Goal: Information Seeking & Learning: Learn about a topic

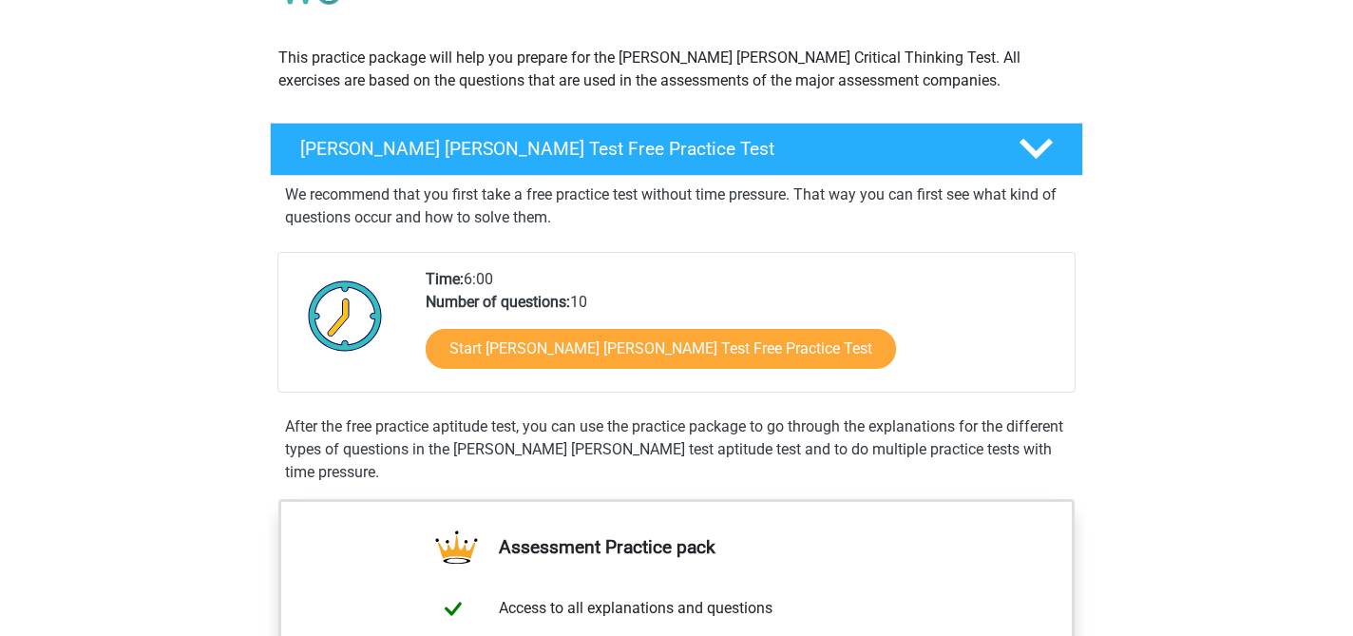
scroll to position [191, 0]
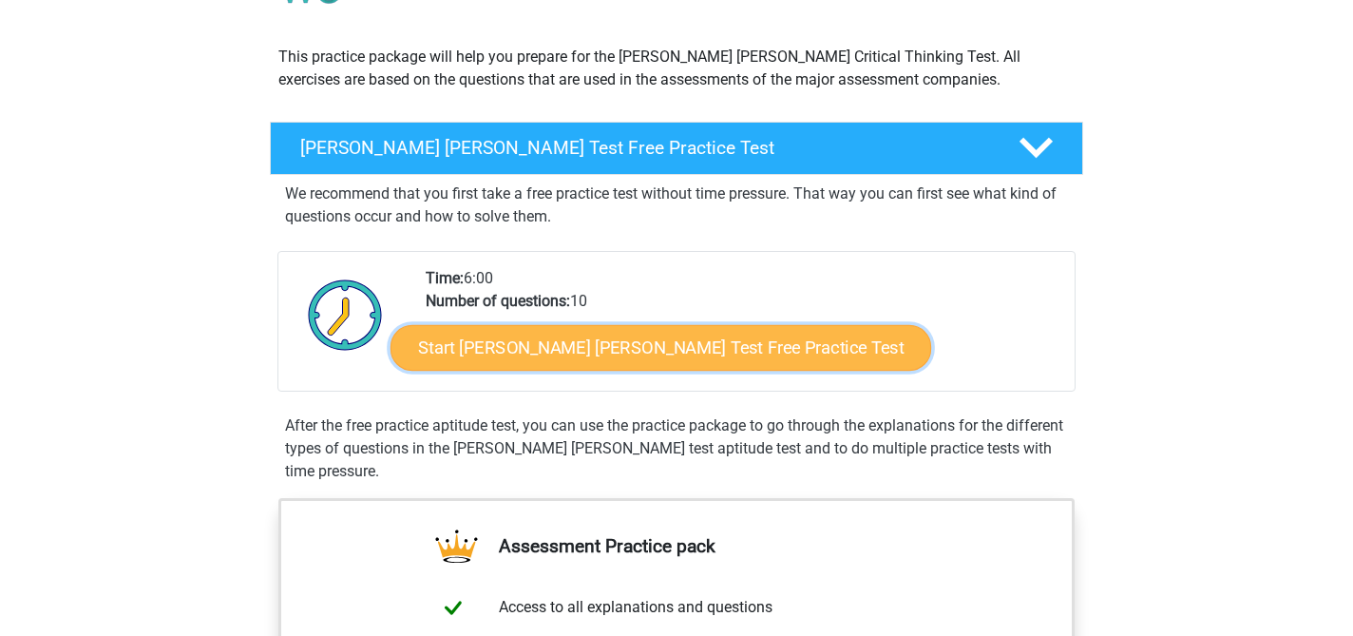
click at [653, 345] on link "Start Watson Glaser Test Free Practice Test" at bounding box center [660, 348] width 541 height 46
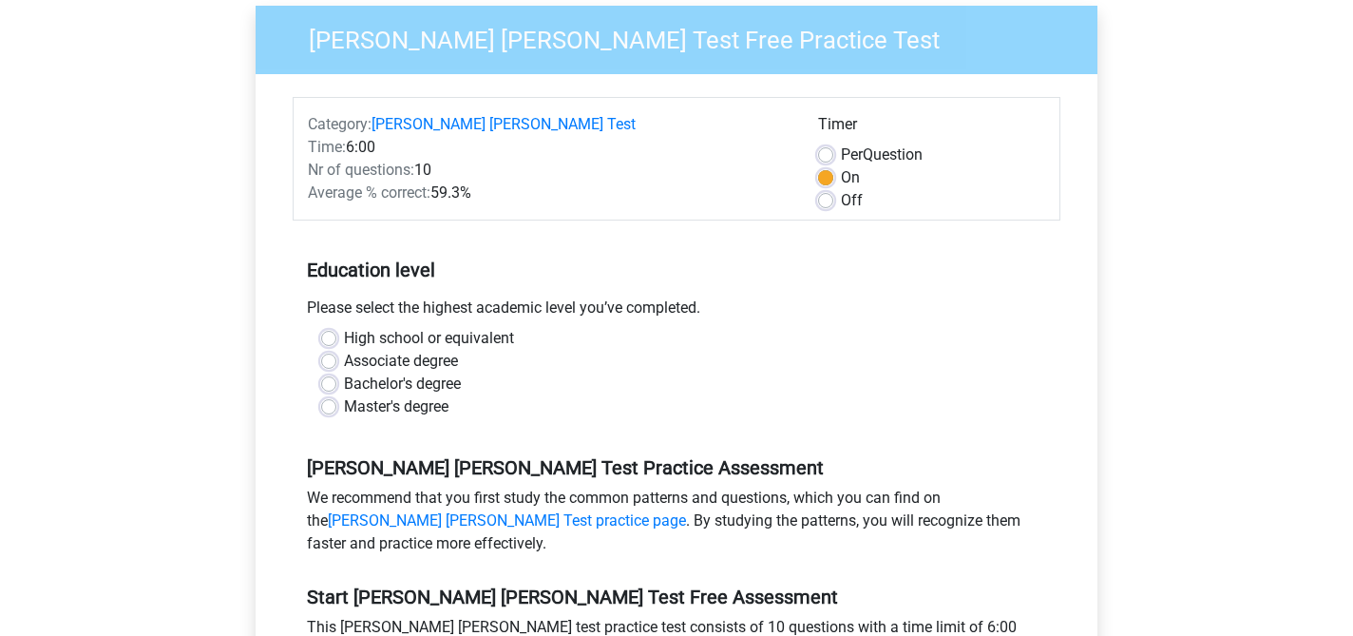
scroll to position [184, 0]
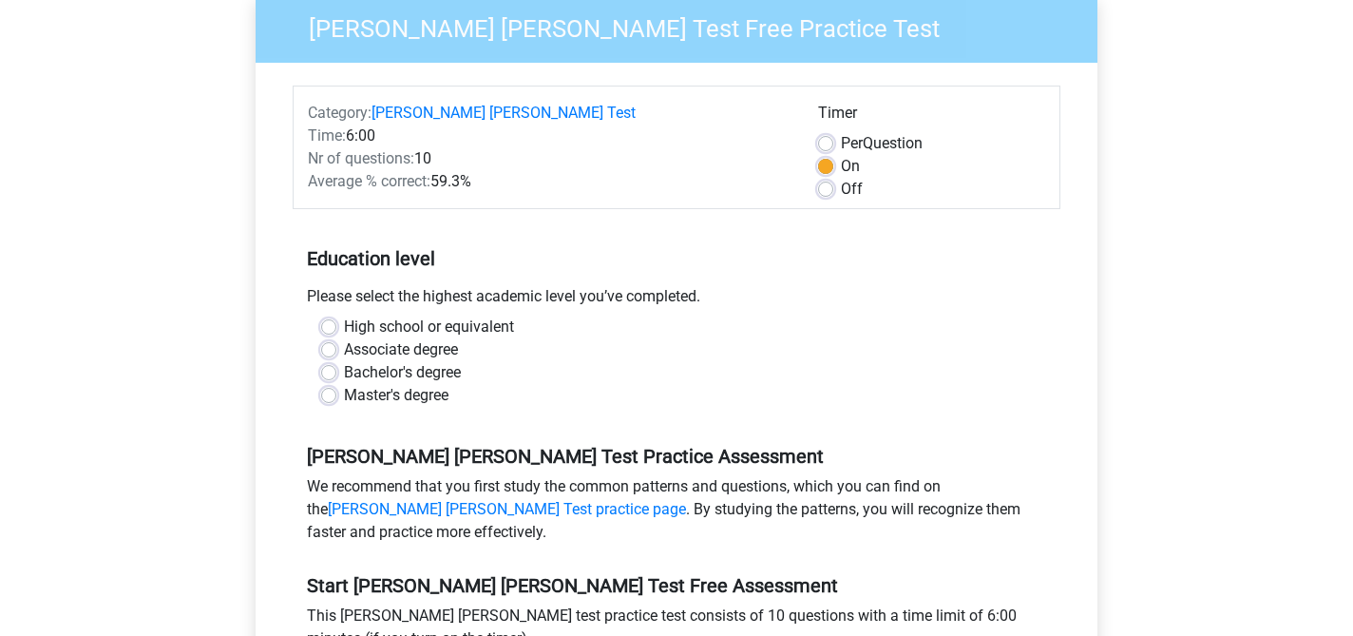
click at [442, 384] on label "Master's degree" at bounding box center [396, 395] width 104 height 23
click at [336, 384] on input "Master's degree" at bounding box center [328, 393] width 15 height 19
radio input "true"
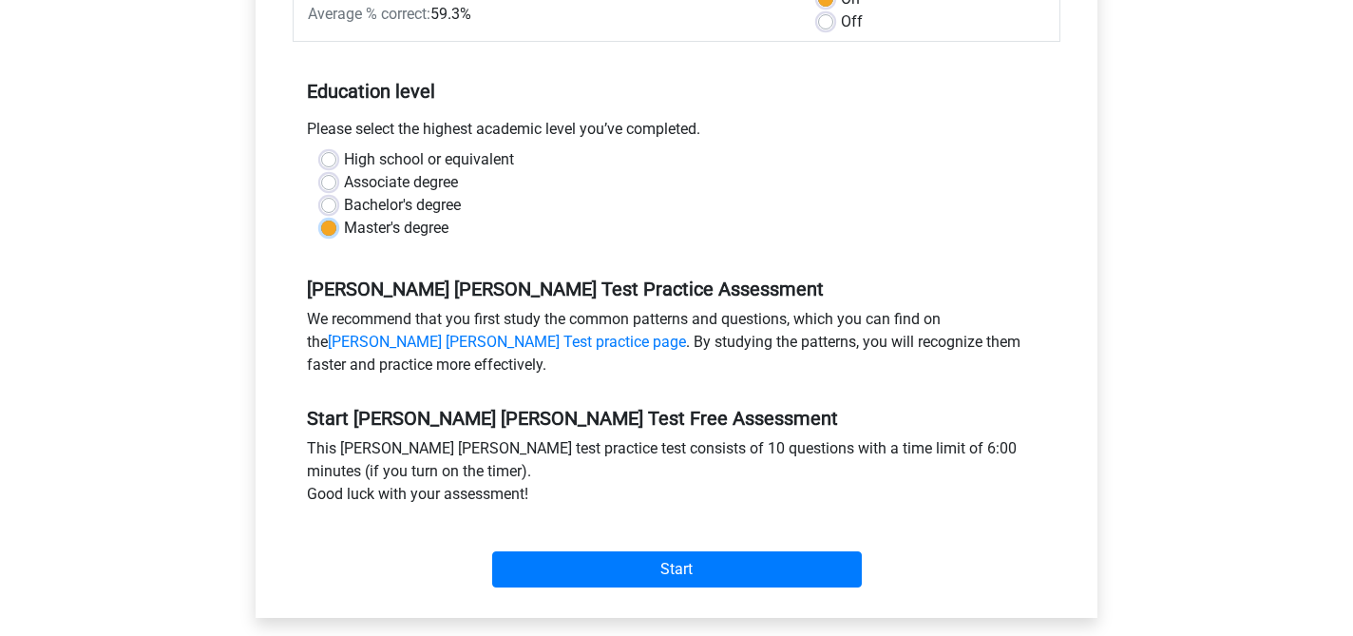
scroll to position [352, 0]
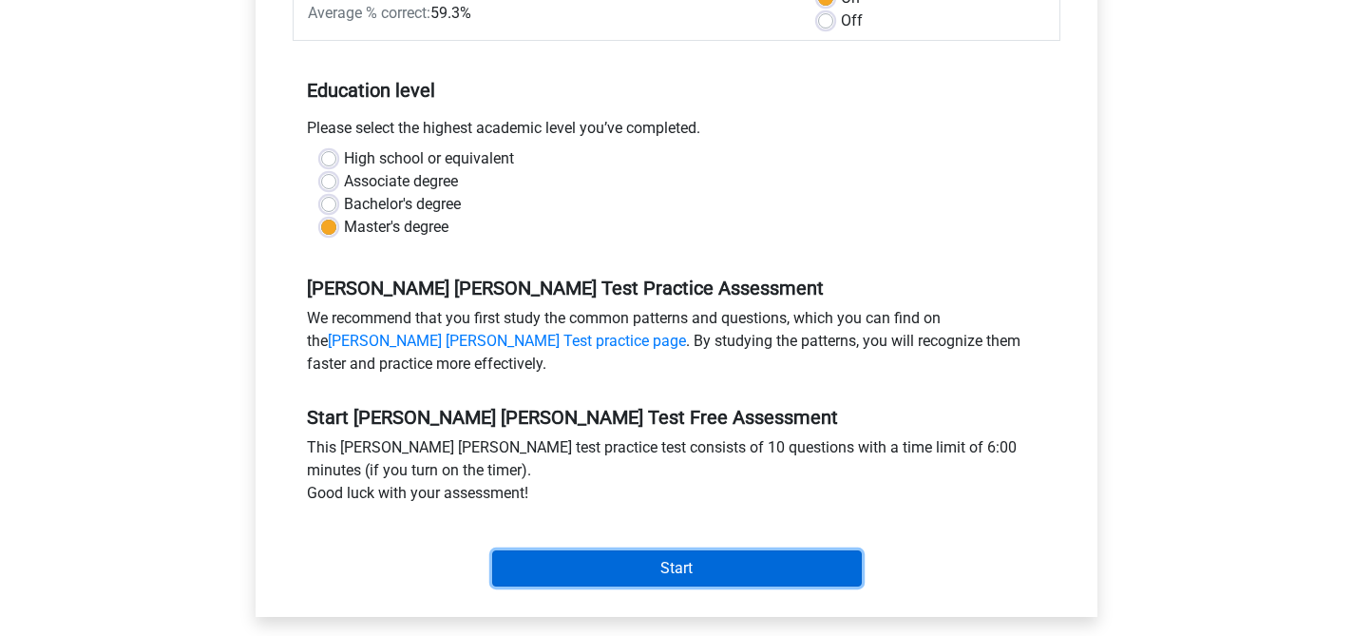
click at [545, 550] on input "Start" at bounding box center [677, 568] width 370 height 36
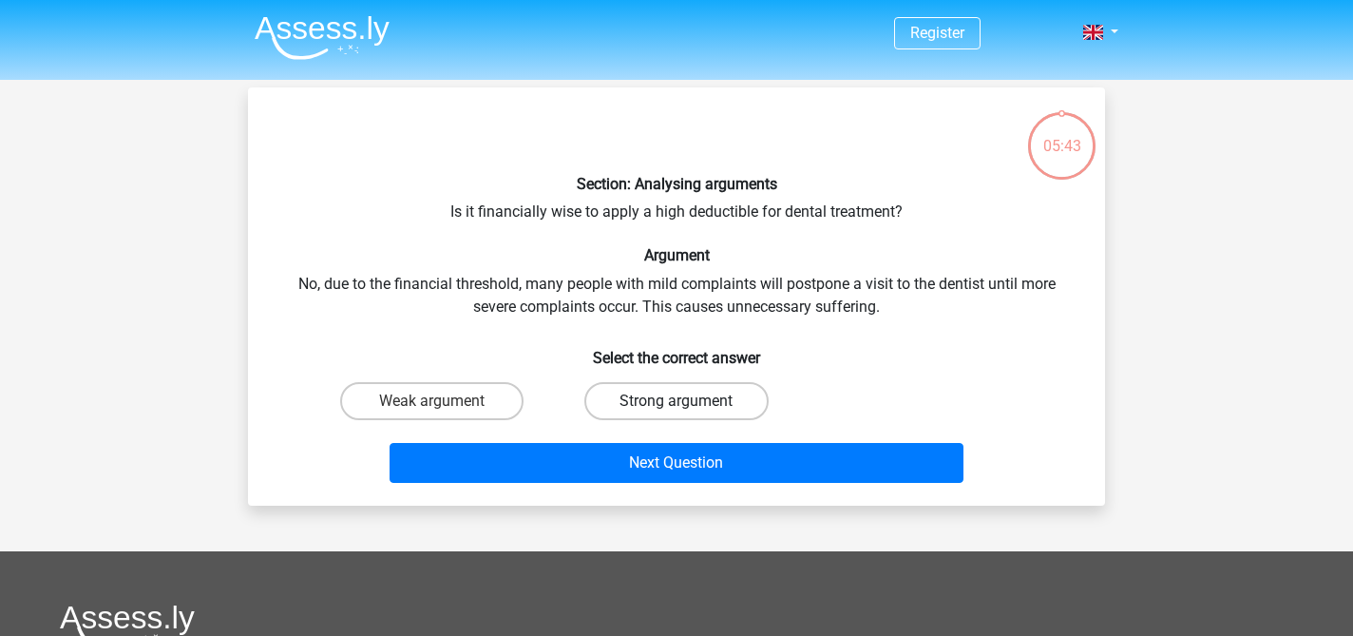
click at [611, 405] on label "Strong argument" at bounding box center [675, 401] width 183 height 38
click at [676, 405] on input "Strong argument" at bounding box center [682, 407] width 12 height 12
radio input "true"
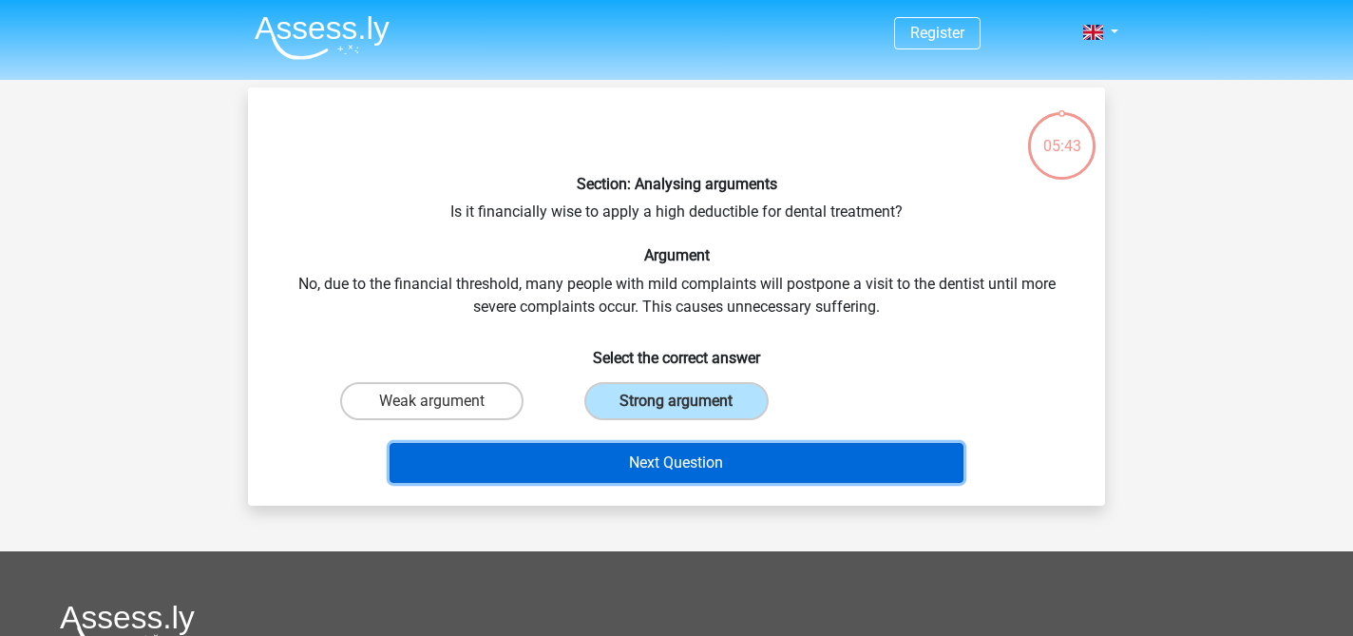
click at [630, 465] on button "Next Question" at bounding box center [676, 463] width 575 height 40
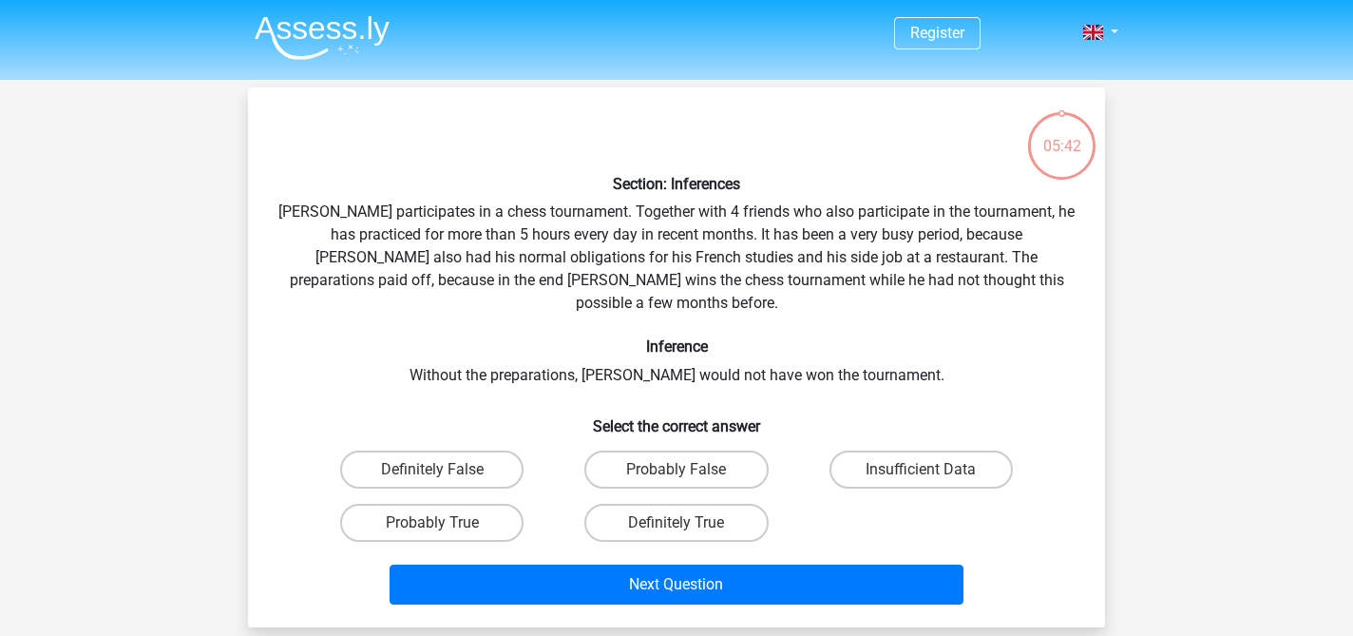
scroll to position [87, 0]
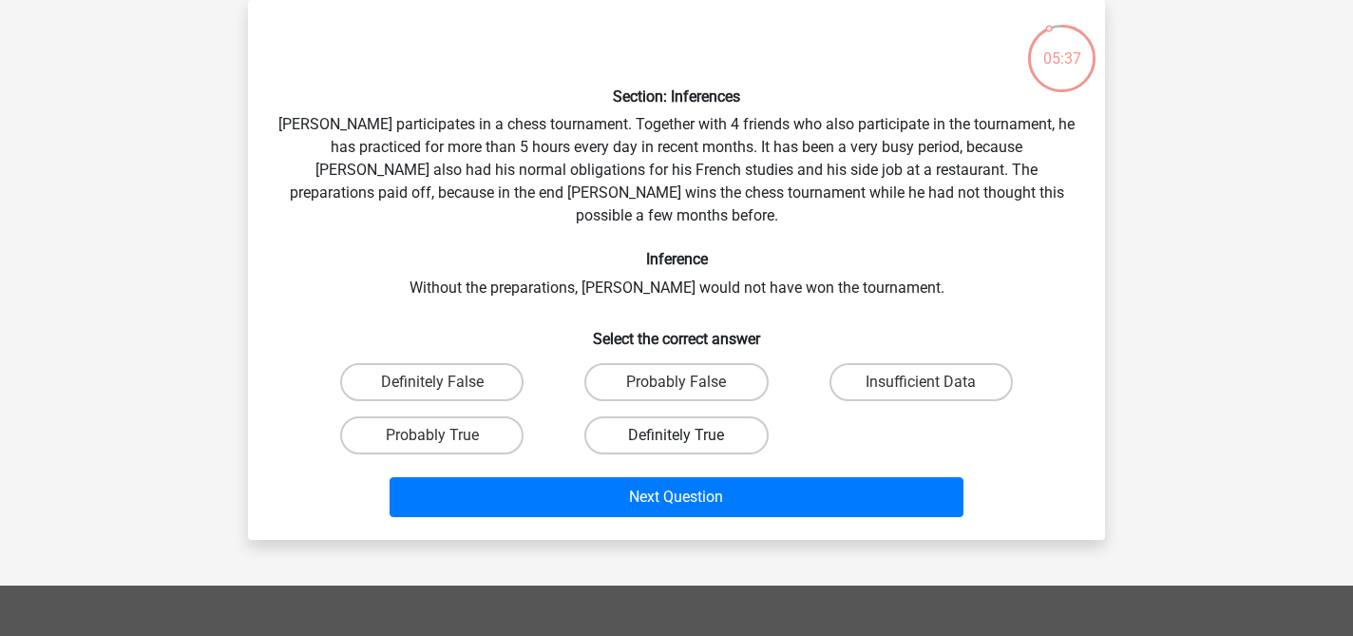
click at [625, 421] on label "Definitely True" at bounding box center [675, 435] width 183 height 38
click at [676, 435] on input "Definitely True" at bounding box center [682, 441] width 12 height 12
radio input "true"
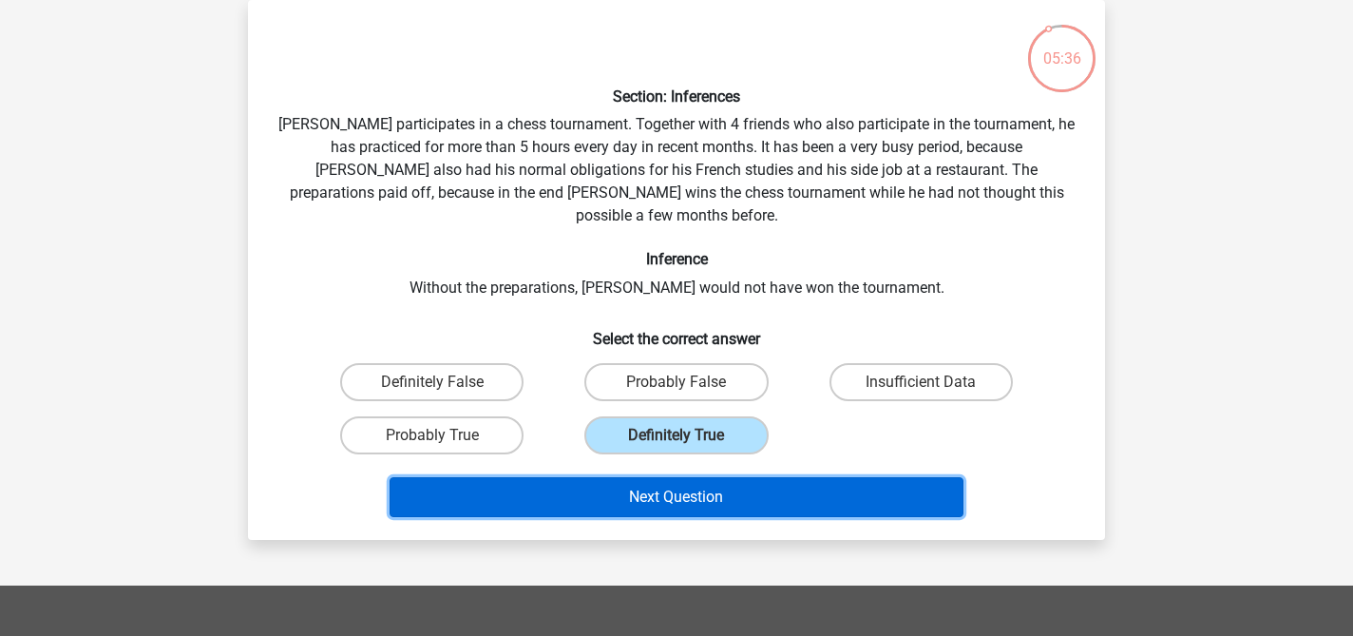
click at [638, 477] on button "Next Question" at bounding box center [676, 497] width 575 height 40
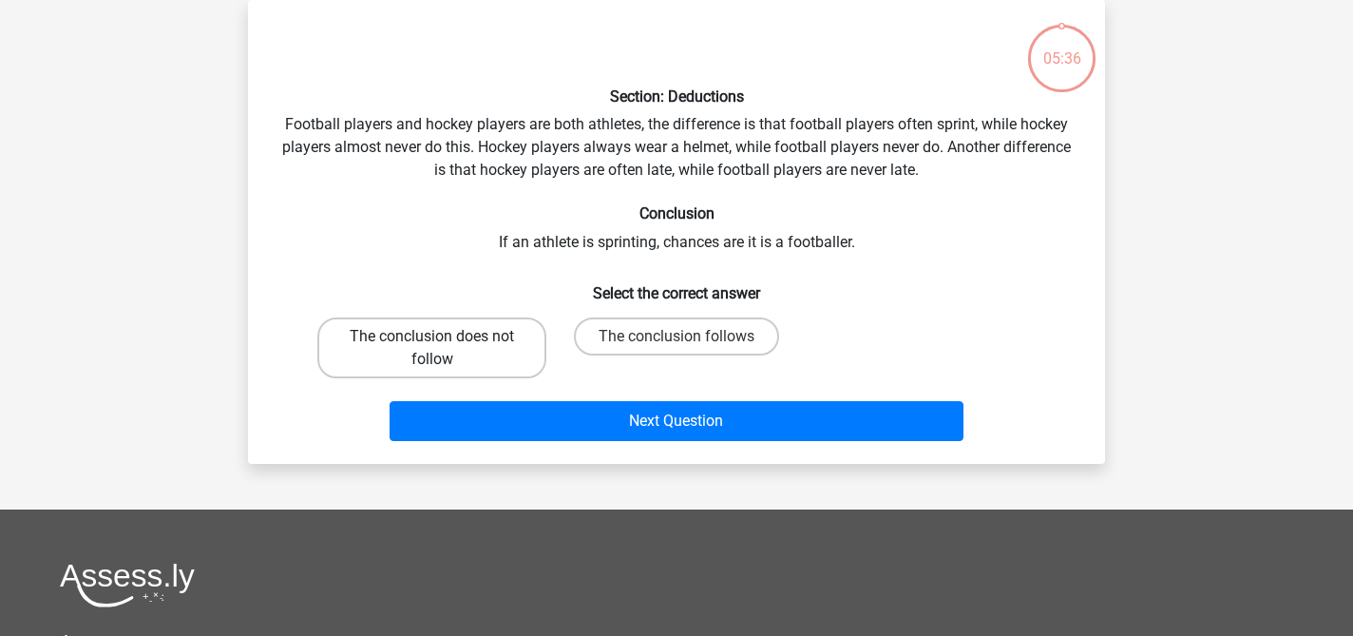
click at [507, 347] on label "The conclusion does not follow" at bounding box center [431, 347] width 229 height 61
click at [445, 347] on input "The conclusion does not follow" at bounding box center [438, 342] width 12 height 12
radio input "true"
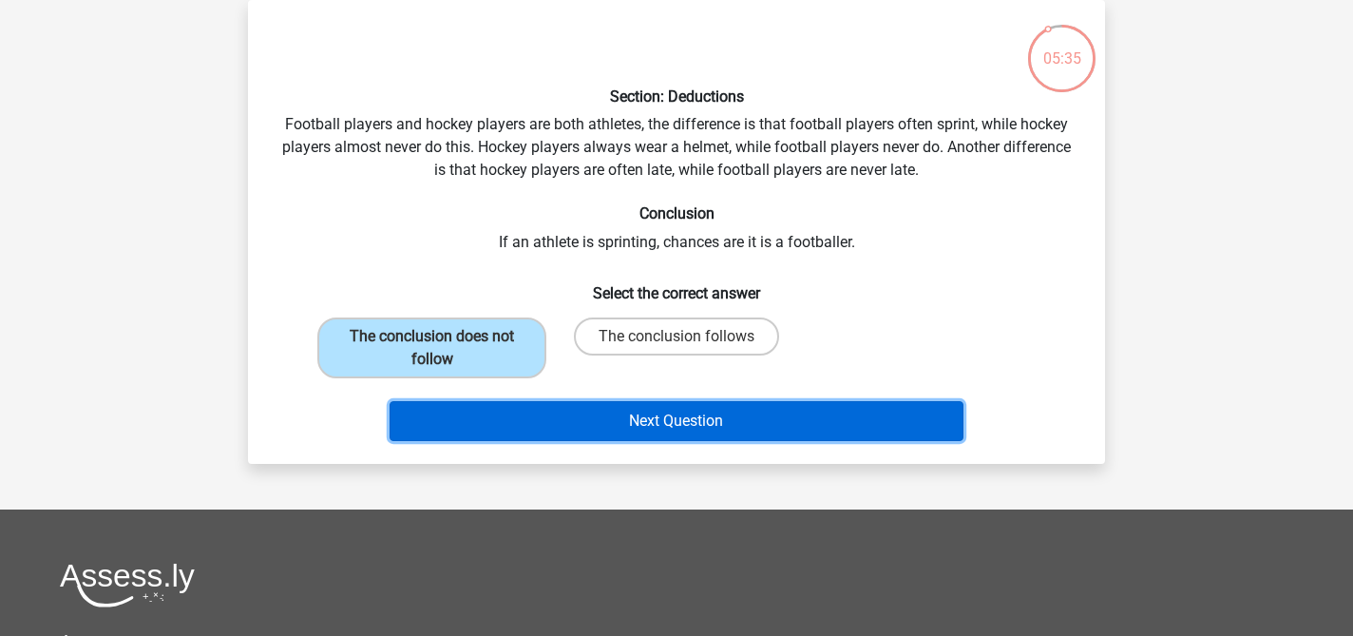
click at [540, 427] on button "Next Question" at bounding box center [676, 421] width 575 height 40
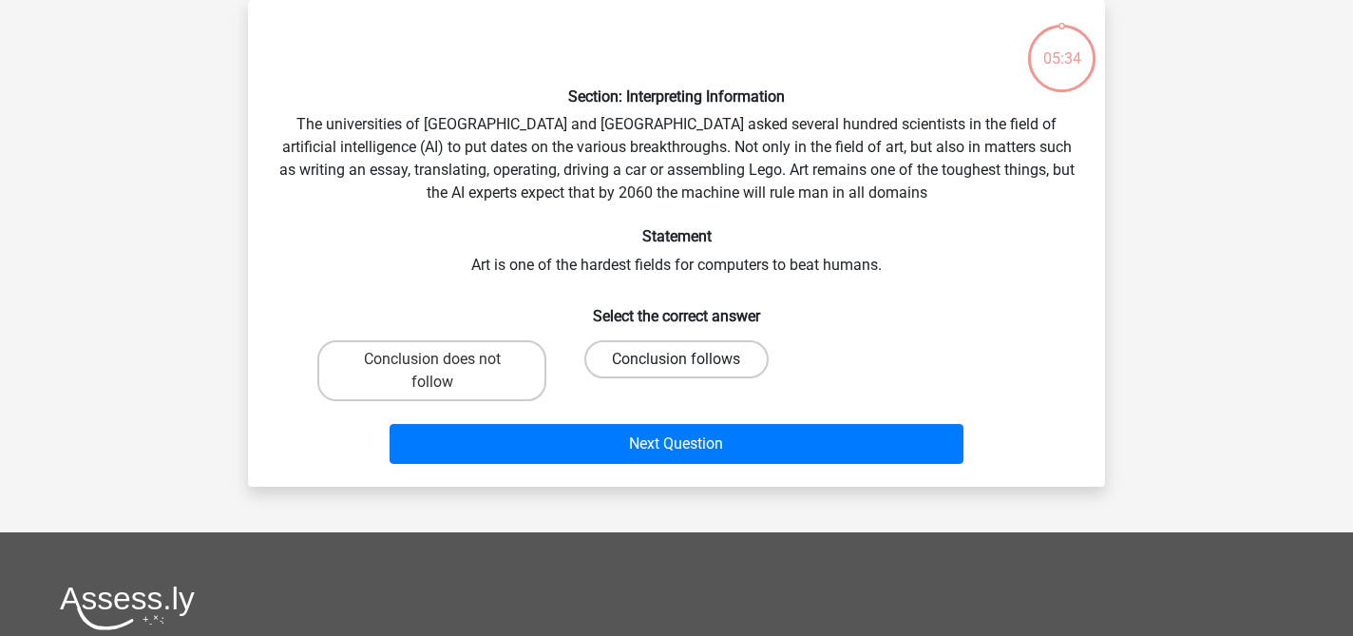
click at [640, 350] on label "Conclusion follows" at bounding box center [675, 359] width 183 height 38
click at [676, 359] on input "Conclusion follows" at bounding box center [682, 365] width 12 height 12
radio input "true"
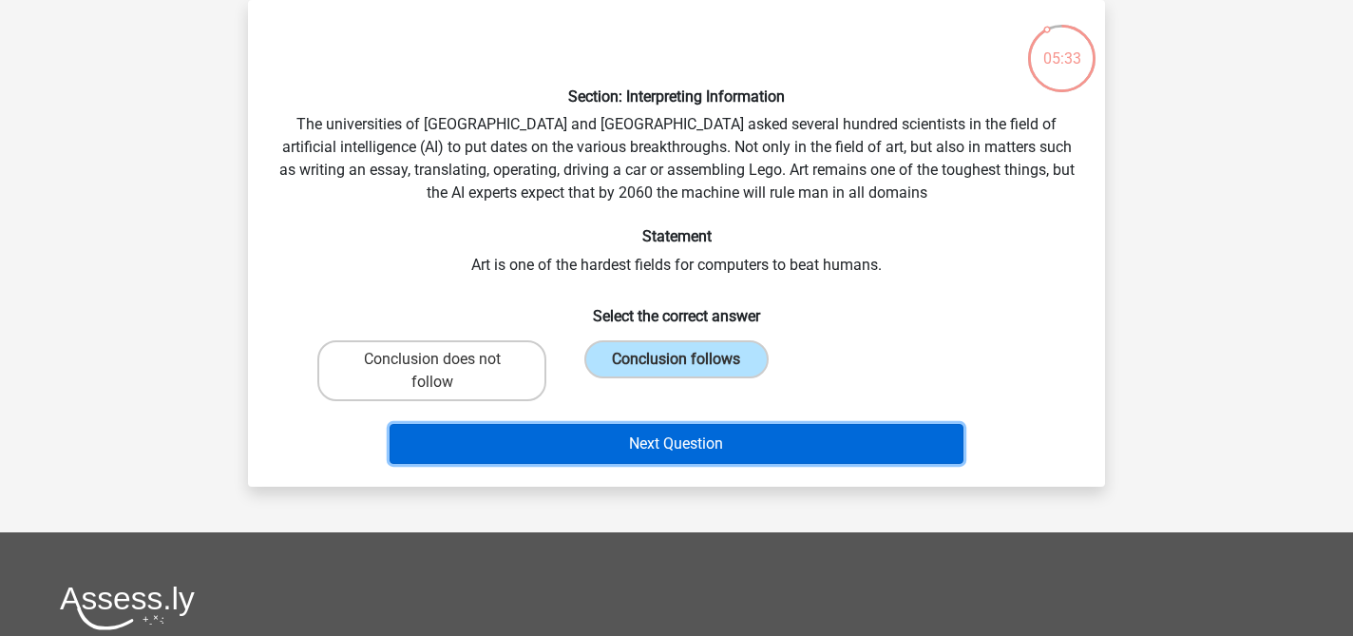
click at [617, 460] on button "Next Question" at bounding box center [676, 444] width 575 height 40
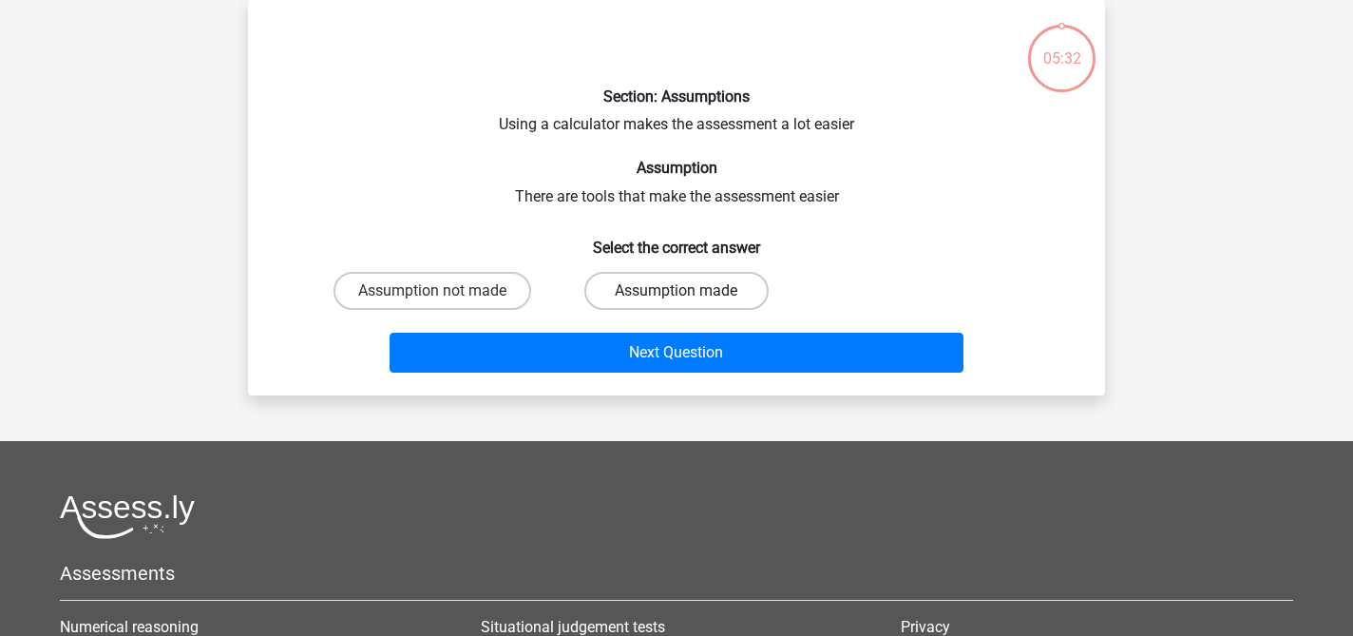
click at [631, 299] on label "Assumption made" at bounding box center [675, 291] width 183 height 38
click at [676, 299] on input "Assumption made" at bounding box center [682, 297] width 12 height 12
radio input "true"
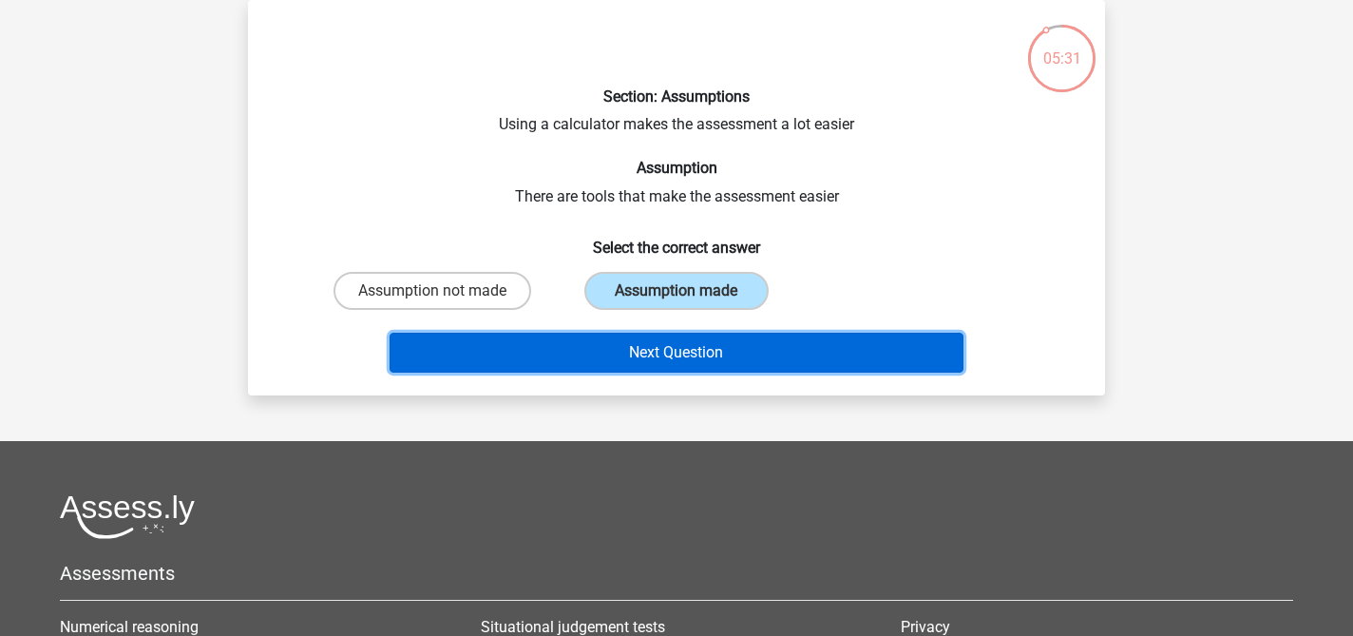
click at [631, 367] on button "Next Question" at bounding box center [676, 352] width 575 height 40
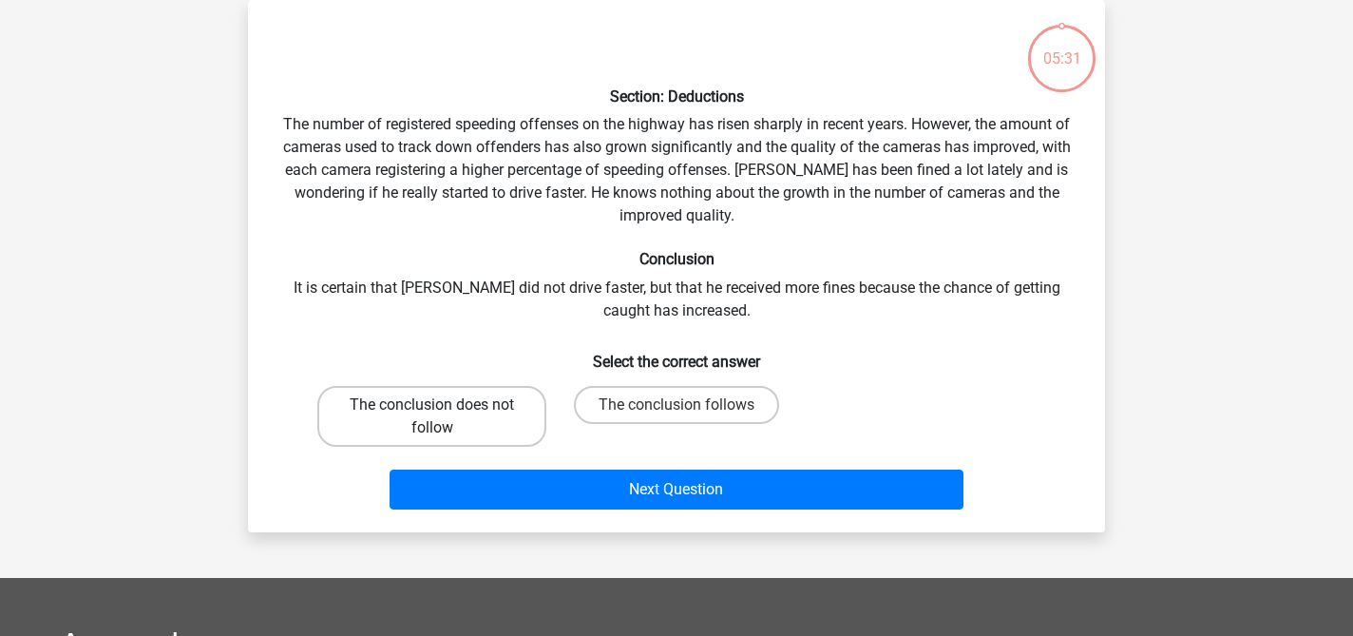
click at [523, 418] on label "The conclusion does not follow" at bounding box center [431, 416] width 229 height 61
click at [445, 417] on input "The conclusion does not follow" at bounding box center [438, 411] width 12 height 12
radio input "true"
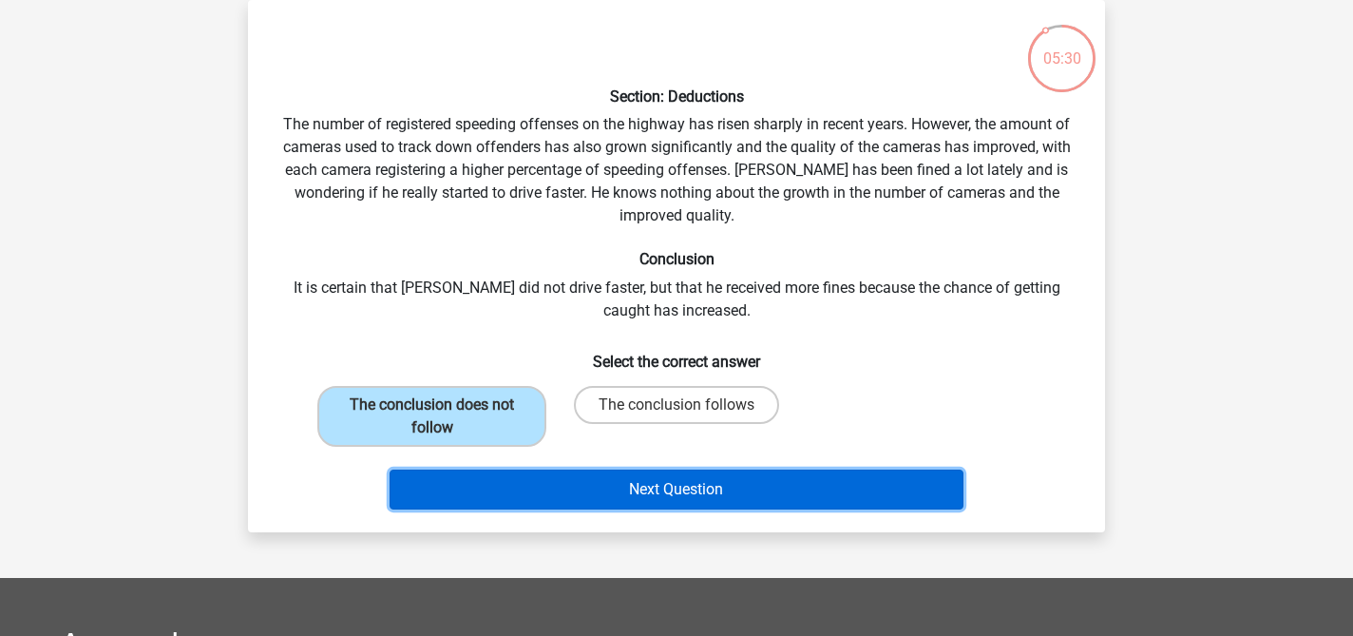
click at [558, 497] on button "Next Question" at bounding box center [676, 489] width 575 height 40
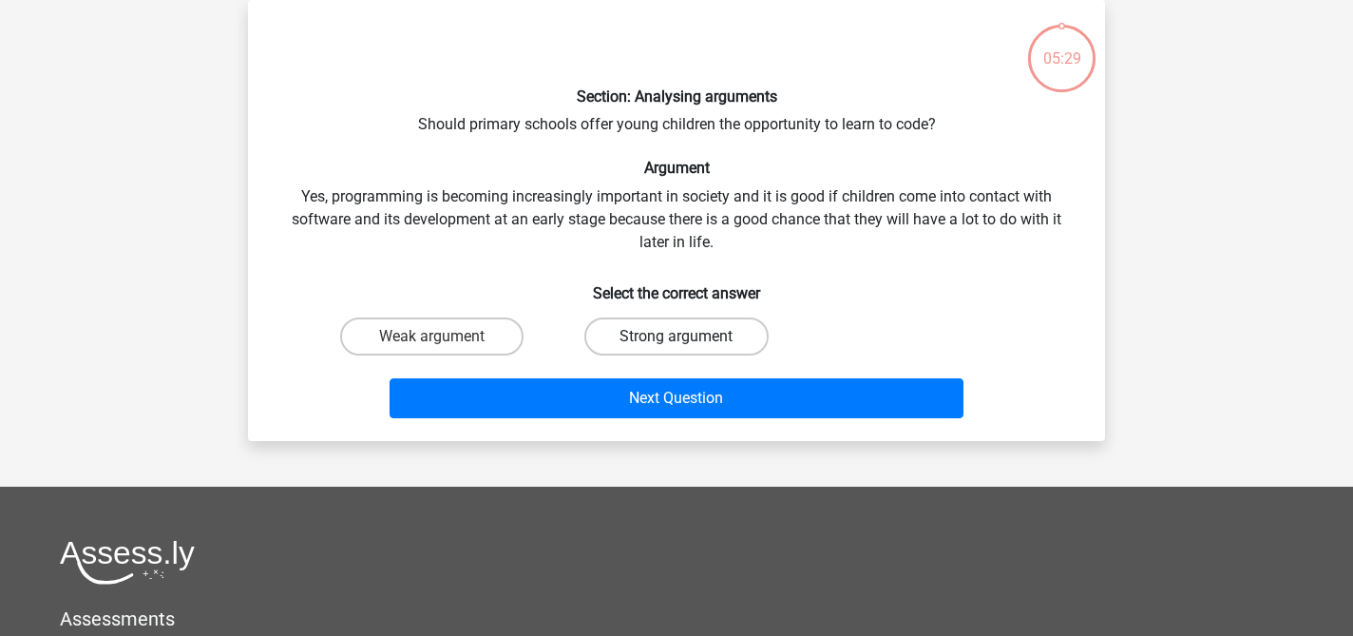
click at [657, 343] on label "Strong argument" at bounding box center [675, 336] width 183 height 38
click at [676, 343] on input "Strong argument" at bounding box center [682, 342] width 12 height 12
radio input "true"
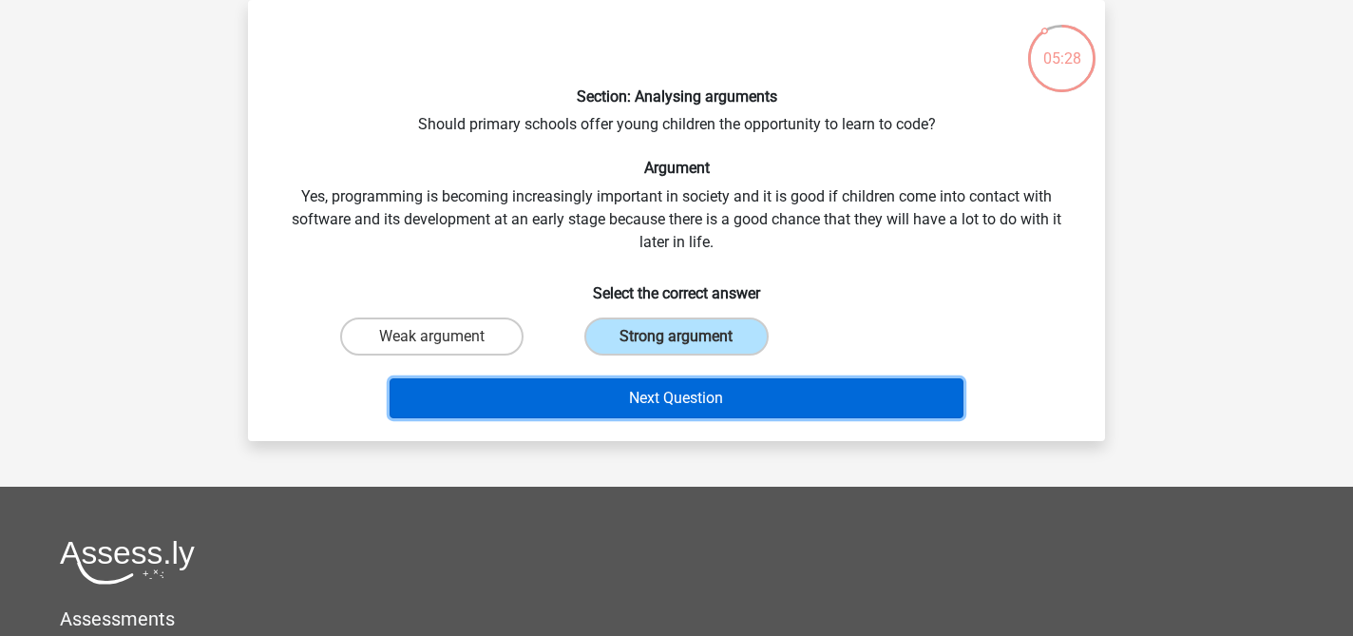
click at [648, 403] on button "Next Question" at bounding box center [676, 398] width 575 height 40
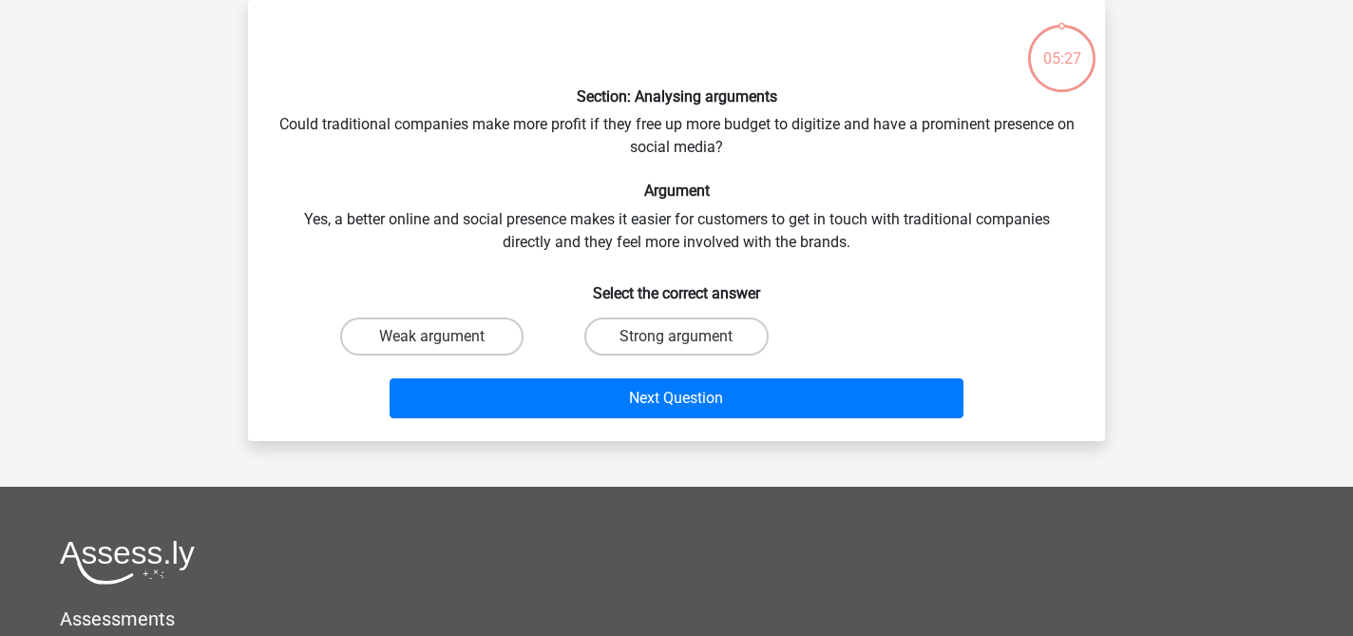
click at [517, 351] on div "Weak argument" at bounding box center [431, 336] width 229 height 38
click at [502, 339] on label "Weak argument" at bounding box center [431, 336] width 183 height 38
click at [445, 339] on input "Weak argument" at bounding box center [438, 342] width 12 height 12
radio input "true"
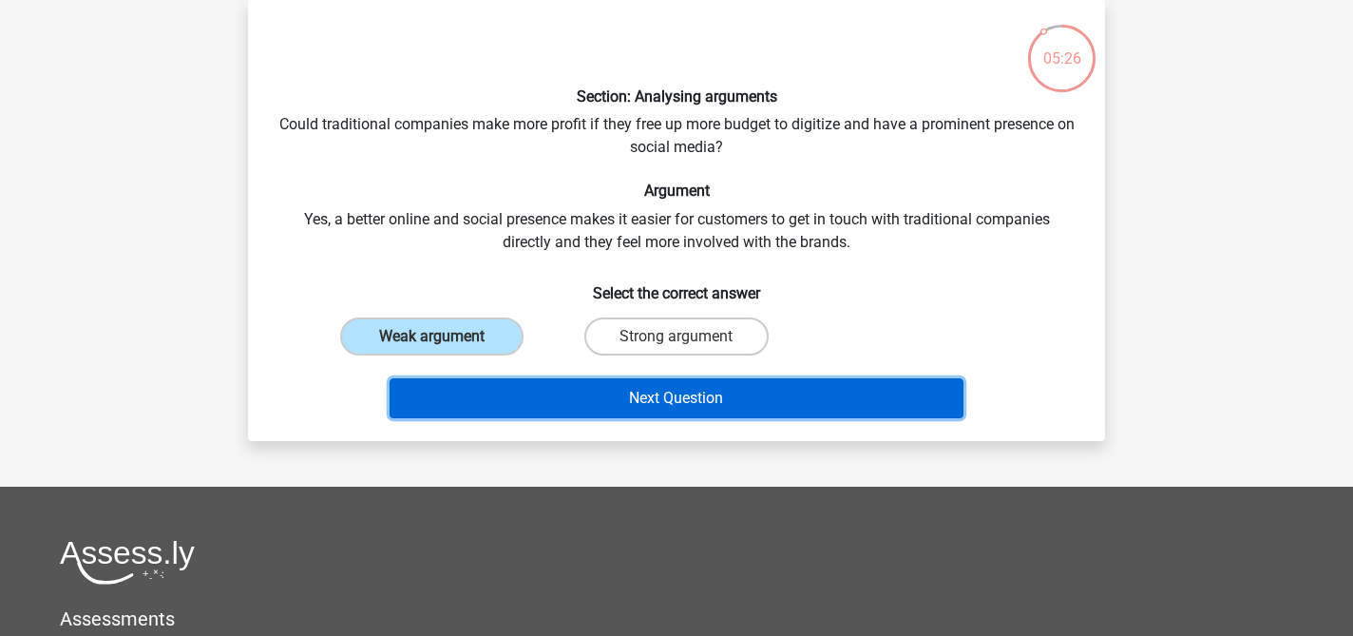
click at [502, 389] on button "Next Question" at bounding box center [676, 398] width 575 height 40
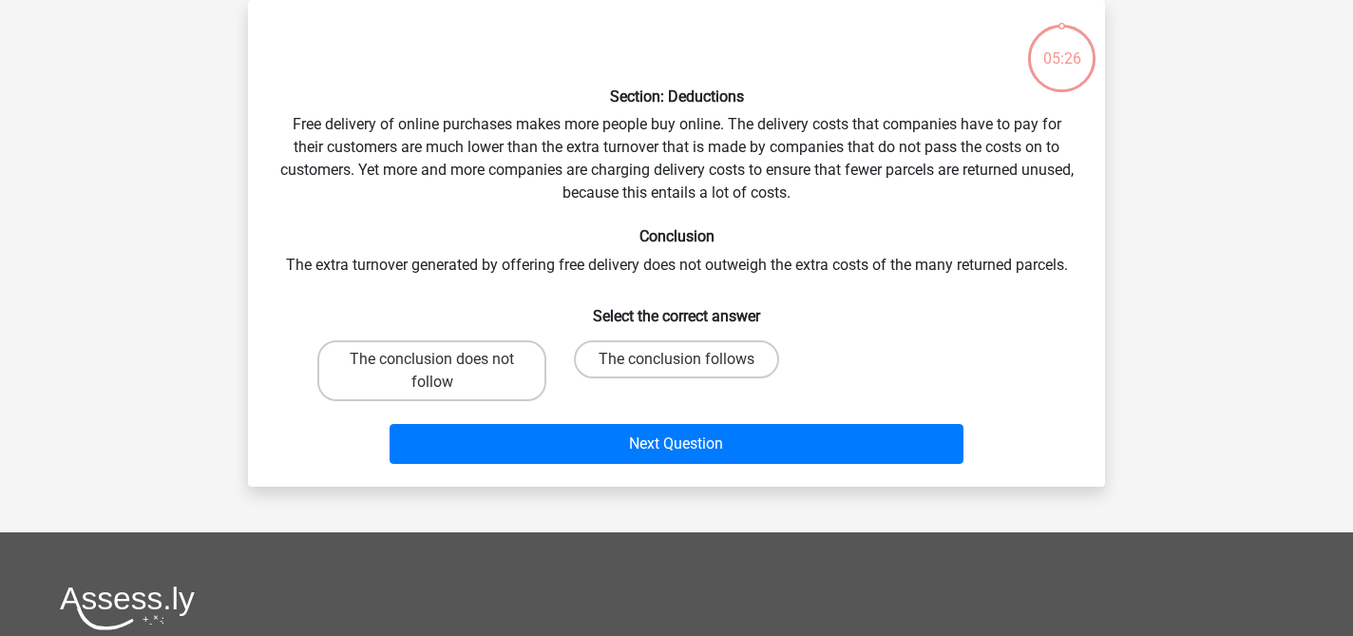
click at [502, 389] on label "The conclusion does not follow" at bounding box center [431, 370] width 229 height 61
click at [445, 371] on input "The conclusion does not follow" at bounding box center [438, 365] width 12 height 12
radio input "true"
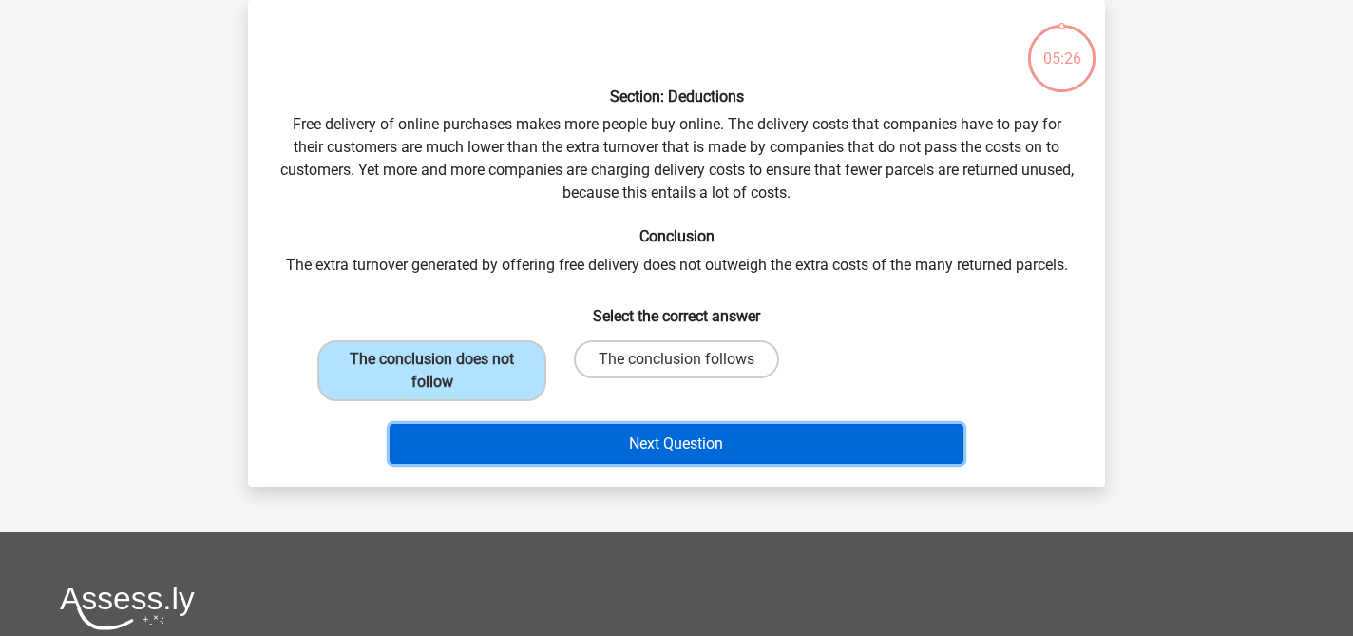
click at [526, 453] on button "Next Question" at bounding box center [676, 444] width 575 height 40
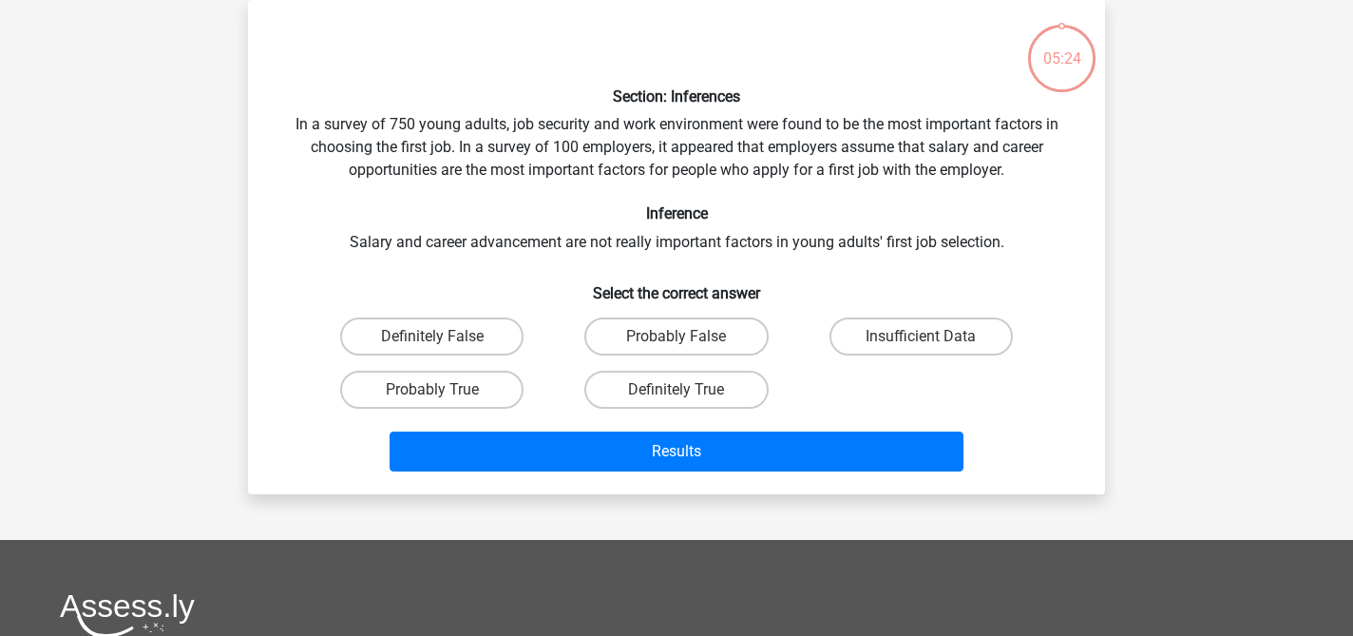
click at [616, 427] on div "Results" at bounding box center [676, 447] width 796 height 63
click at [446, 381] on label "Probably True" at bounding box center [431, 389] width 183 height 38
click at [445, 389] on input "Probably True" at bounding box center [438, 395] width 12 height 12
radio input "true"
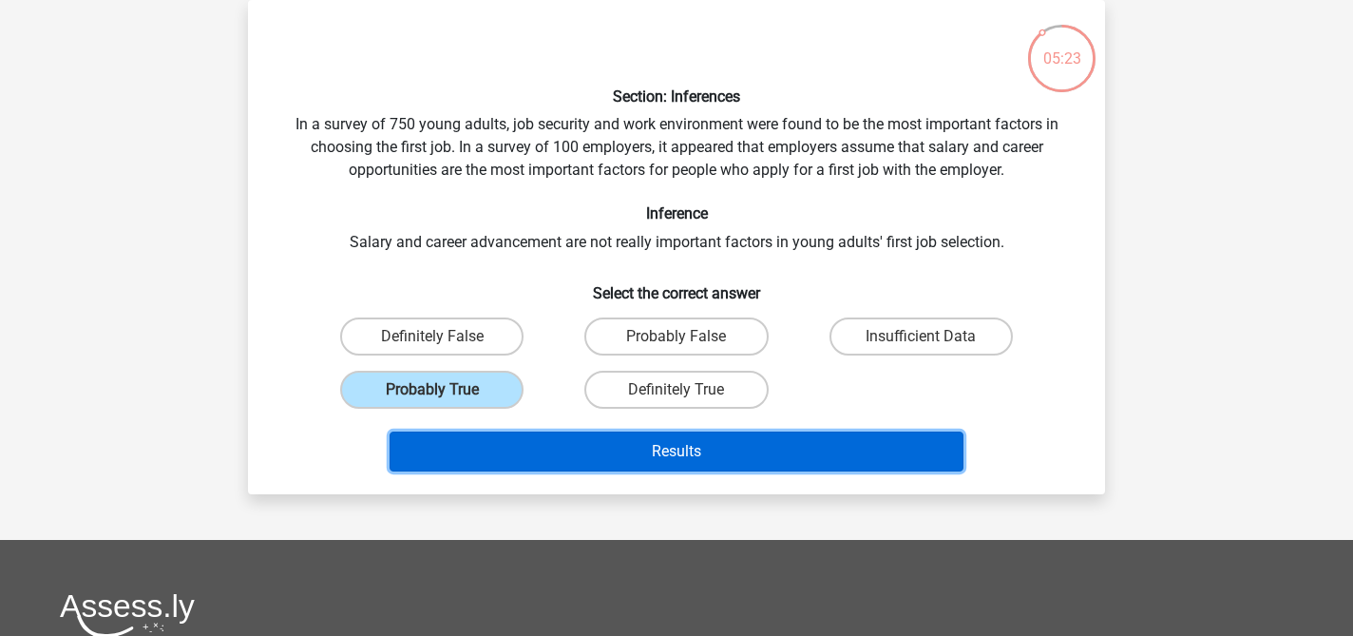
click at [526, 437] on button "Results" at bounding box center [676, 451] width 575 height 40
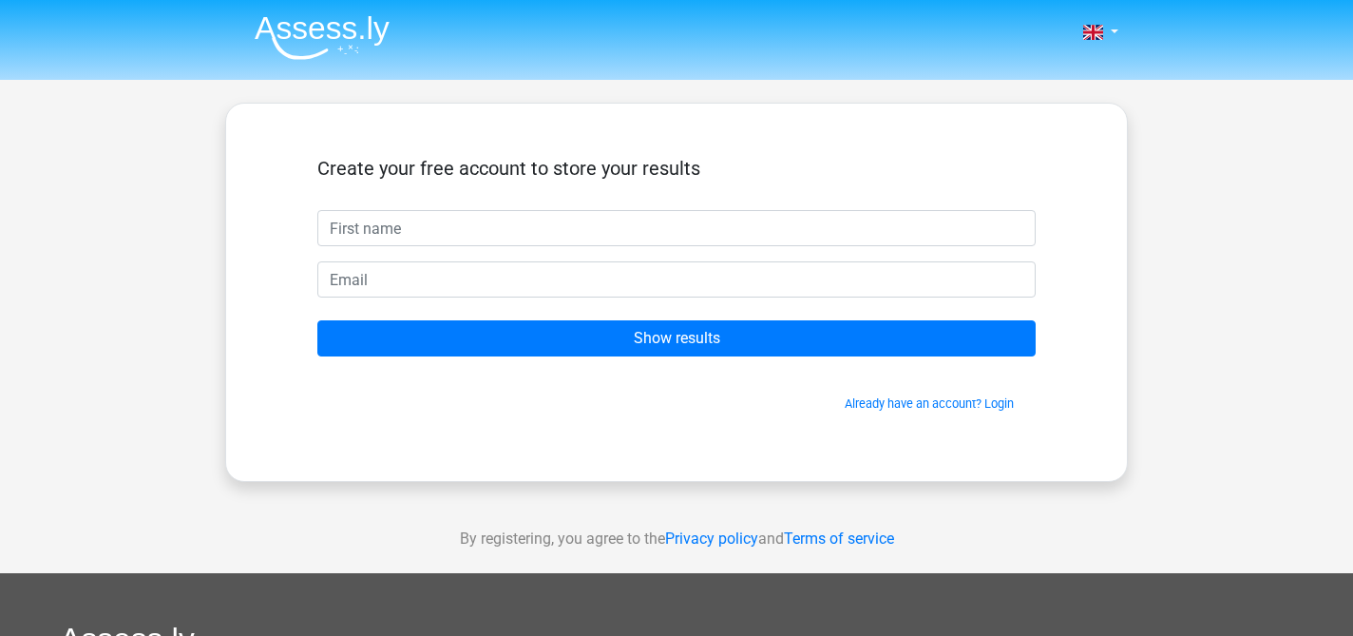
type input "a"
type input "a.horton1@fdu.edu"
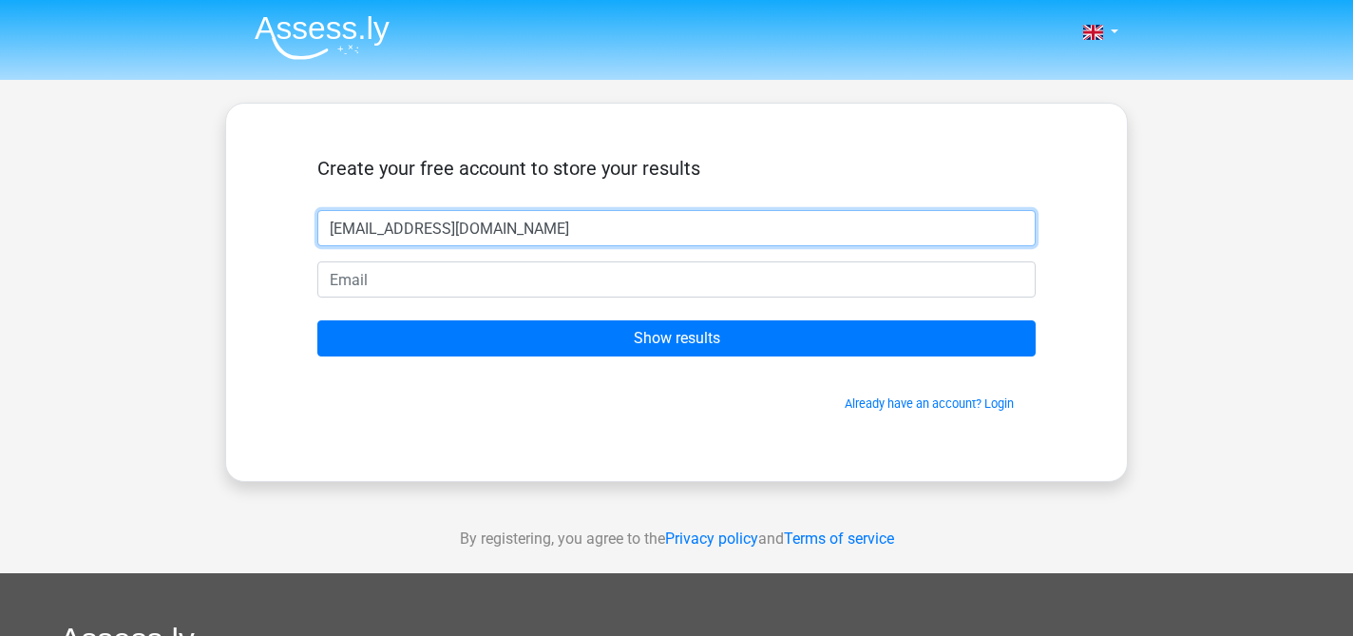
click at [461, 229] on input "a.horton1@fdu.edu" at bounding box center [676, 228] width 718 height 36
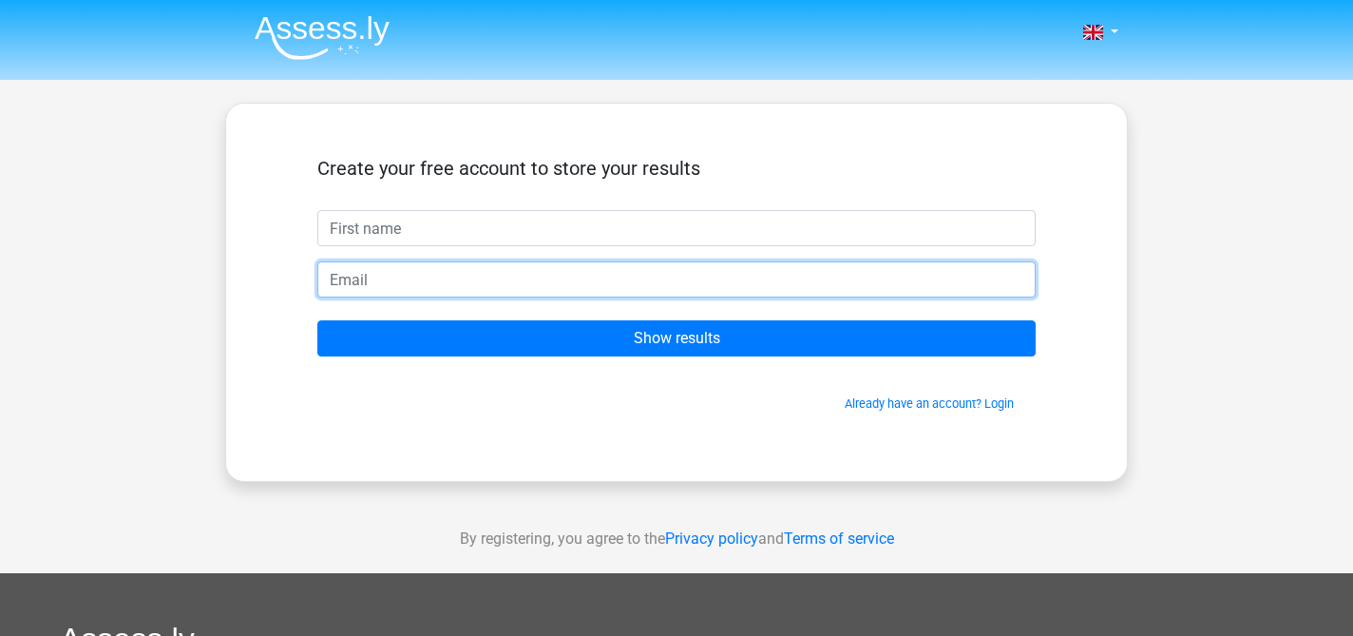
click at [448, 285] on input "email" at bounding box center [676, 279] width 718 height 36
paste input "a.horton1@fdu.edu"
type input "[EMAIL_ADDRESS][DOMAIN_NAME]"
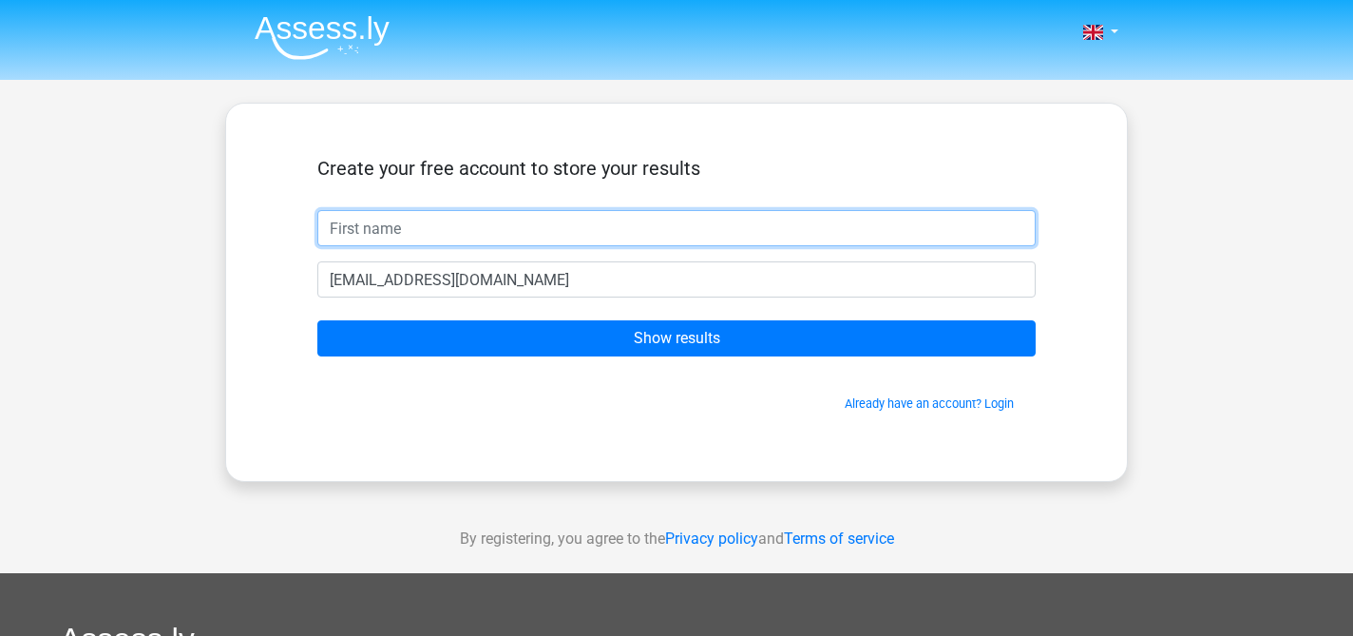
click at [427, 229] on input "text" at bounding box center [676, 228] width 718 height 36
type input "Analeigh"
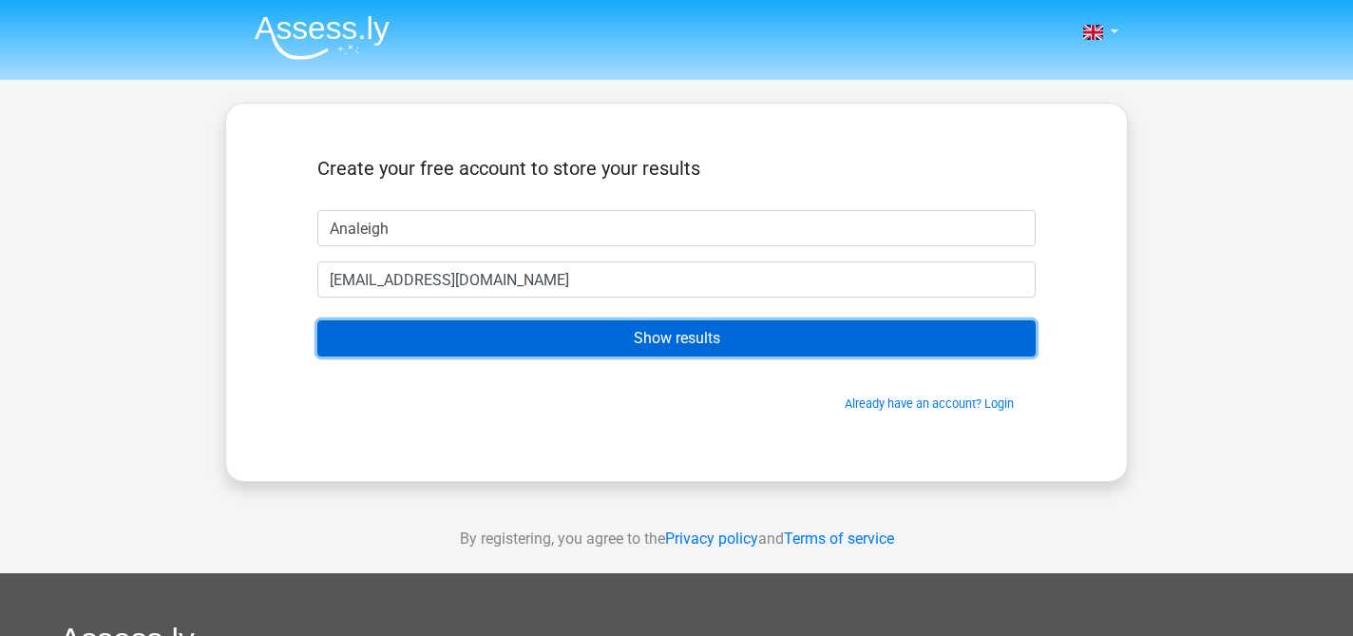
click at [482, 326] on input "Show results" at bounding box center [676, 338] width 718 height 36
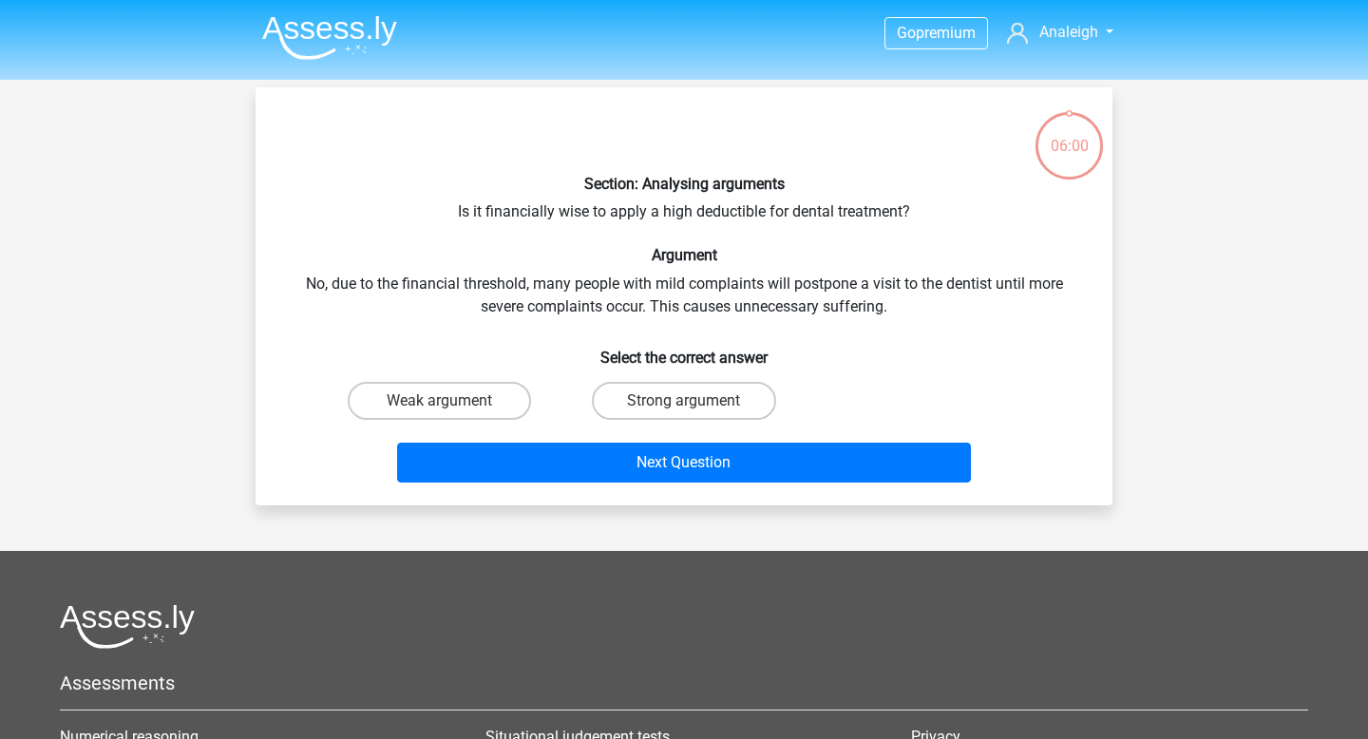
scroll to position [87, 0]
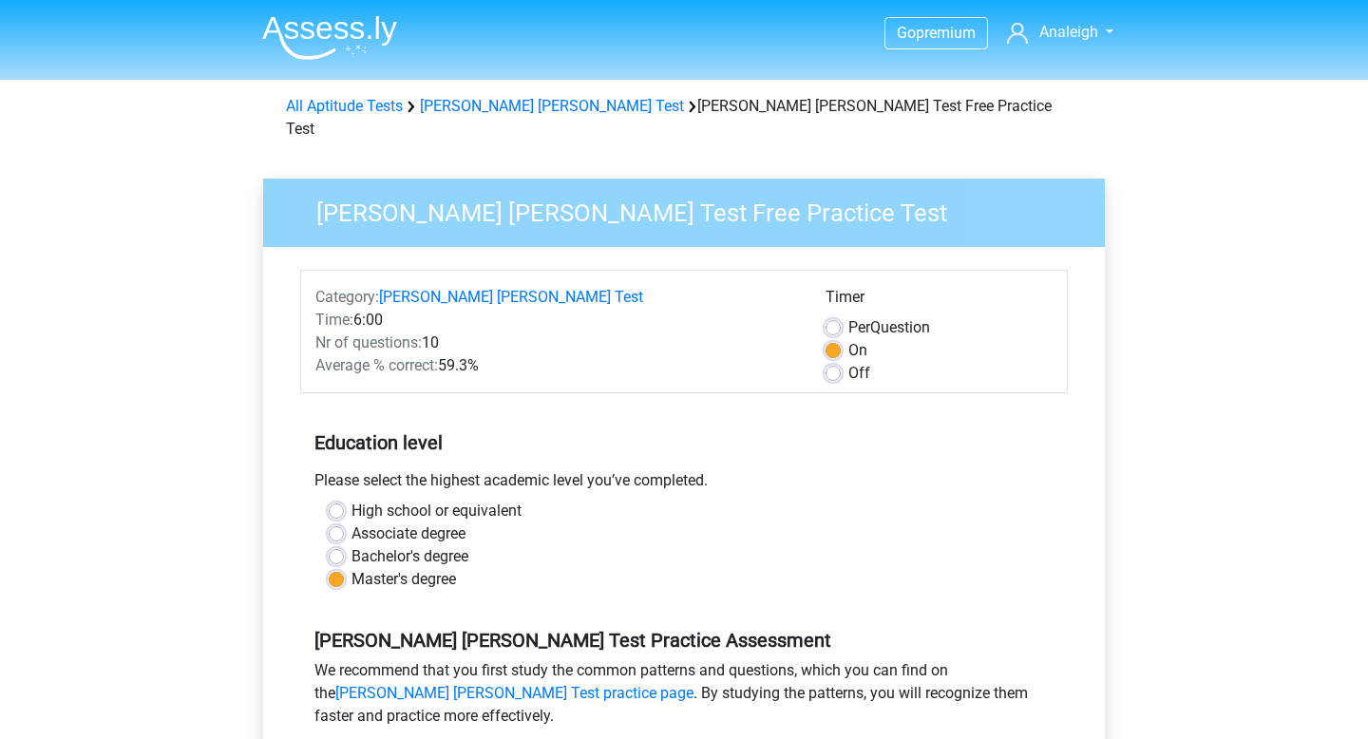
scroll to position [352, 0]
